Goal: Obtain resource: Download file/media

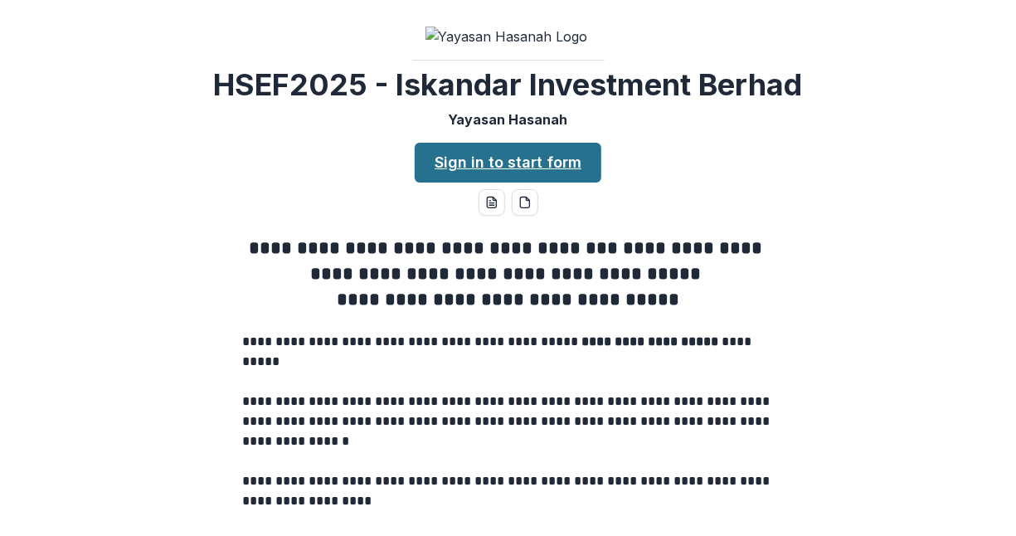
click at [483, 182] on link "Sign in to start form" at bounding box center [508, 163] width 187 height 40
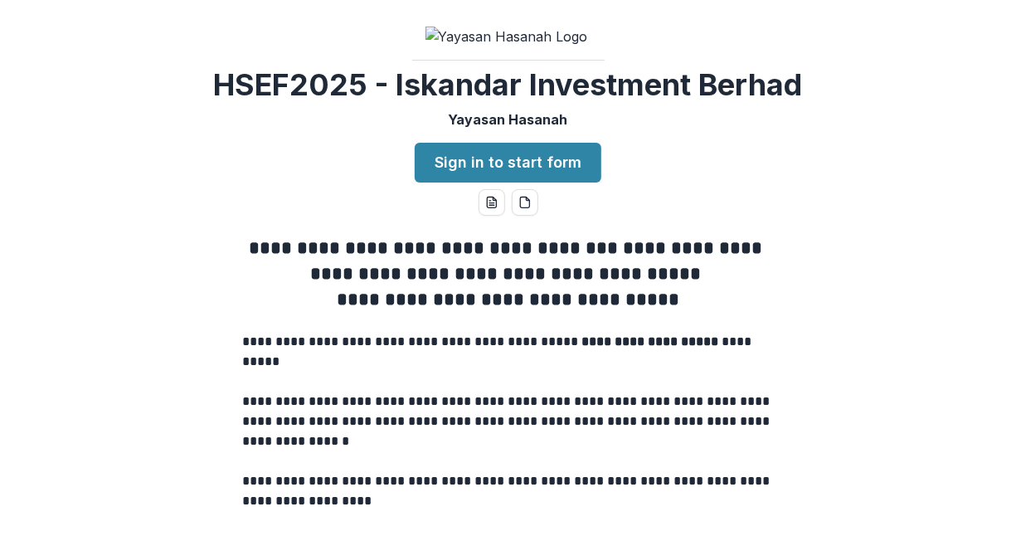
scroll to position [83, 0]
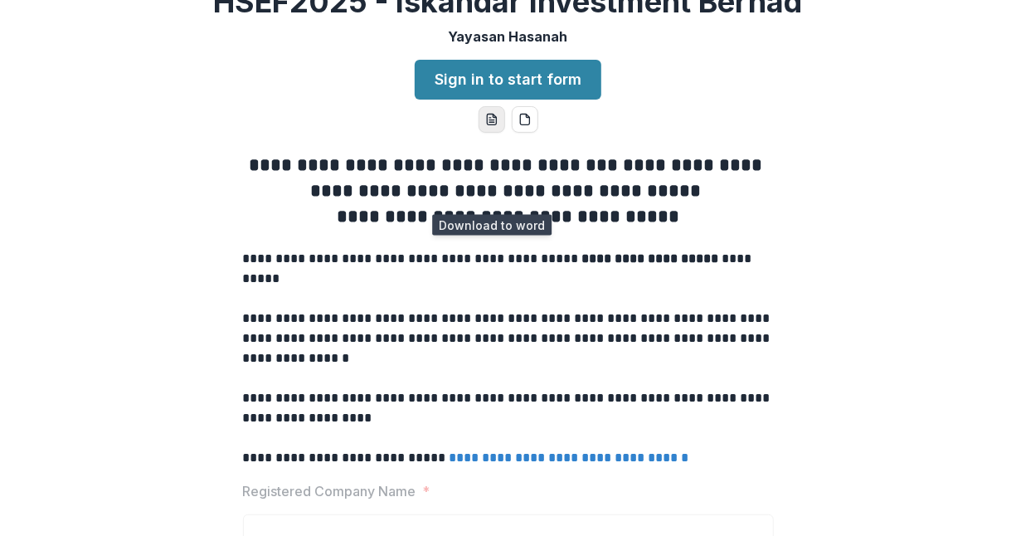
click at [489, 118] on line "word-download" at bounding box center [490, 118] width 2 height 0
